Goal: Task Accomplishment & Management: Use online tool/utility

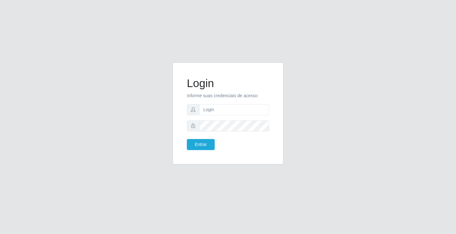
click at [244, 48] on div "Login Informe suas credenciais de acesso Entrar" at bounding box center [228, 117] width 456 height 234
click at [234, 108] on input "text" at bounding box center [234, 109] width 70 height 11
type input "zivaneide@ideal"
click at [187, 139] on button "Entrar" at bounding box center [201, 144] width 28 height 11
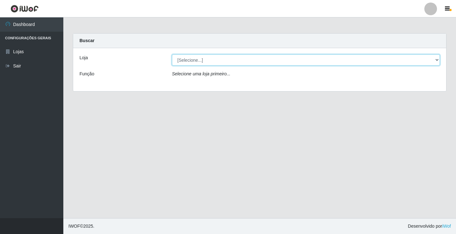
click at [438, 60] on select "[Selecione...] Ideal - Conceição" at bounding box center [306, 59] width 268 height 11
select select "231"
click at [172, 54] on select "[Selecione...] Ideal - Conceição" at bounding box center [306, 59] width 268 height 11
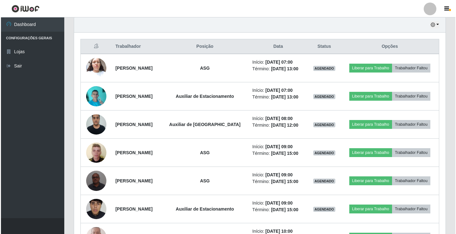
scroll to position [158, 0]
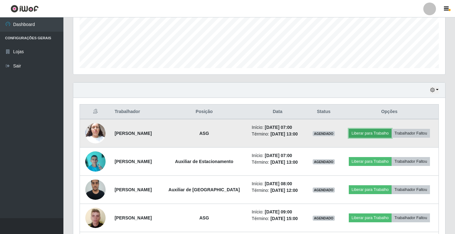
click at [391, 131] on button "Liberar para Trabalho" at bounding box center [370, 133] width 43 height 9
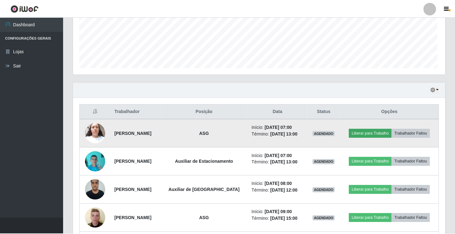
scroll to position [131, 368]
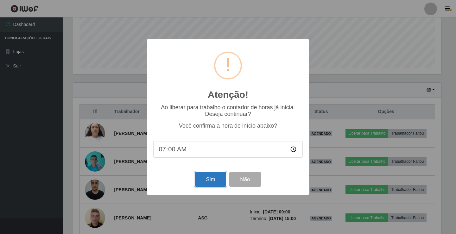
click at [208, 182] on button "Sim" at bounding box center [210, 179] width 31 height 15
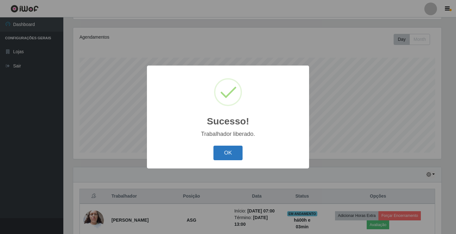
click at [233, 152] on button "OK" at bounding box center [228, 153] width 29 height 15
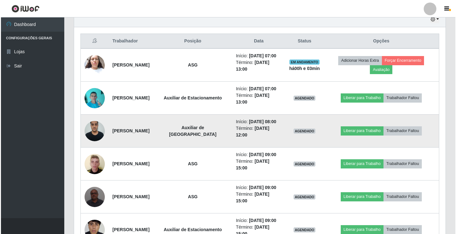
scroll to position [232, 0]
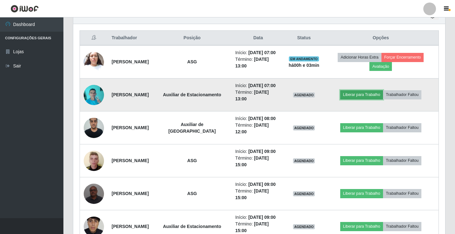
click at [369, 99] on button "Liberar para Trabalho" at bounding box center [361, 94] width 43 height 9
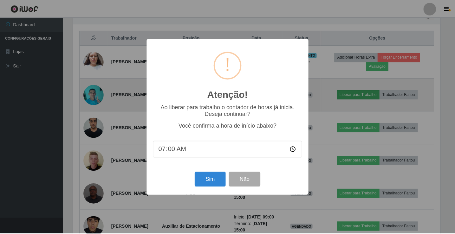
scroll to position [131, 368]
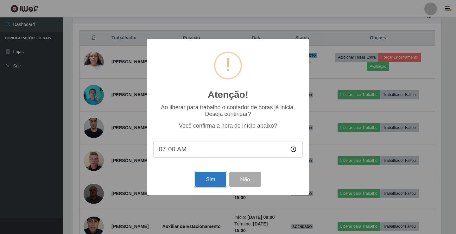
click at [211, 181] on button "Sim" at bounding box center [210, 179] width 31 height 15
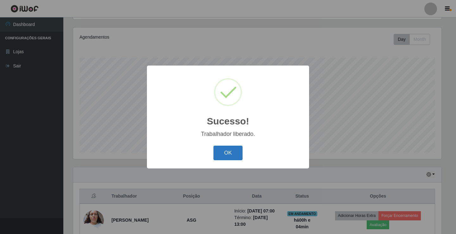
click at [225, 155] on button "OK" at bounding box center [228, 153] width 29 height 15
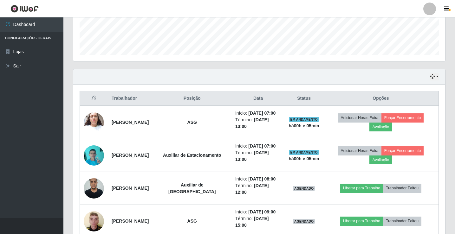
scroll to position [169, 0]
